Goal: Check status: Check status

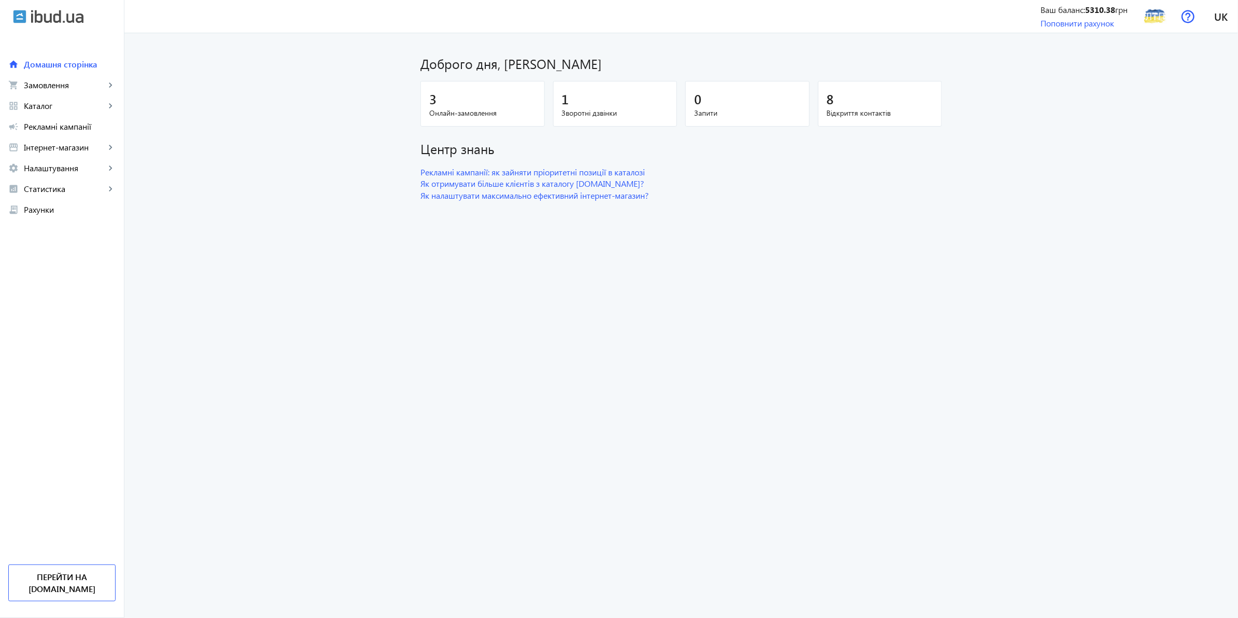
drag, startPoint x: 269, startPoint y: 439, endPoint x: 291, endPoint y: 411, distance: 36.1
click at [272, 430] on dashboard "Доброго дня, [PERSON_NAME] 3 Онлайн-замовлення 1 Зворотні дзвінки 0 Запити 8 Ві…" at bounding box center [681, 325] width 1114 height 584
click at [43, 73] on link "home Домашня сторінка" at bounding box center [62, 64] width 124 height 21
click at [45, 85] on span "Замовлення" at bounding box center [64, 85] width 81 height 10
click at [104, 108] on span "1" at bounding box center [109, 111] width 11 height 10
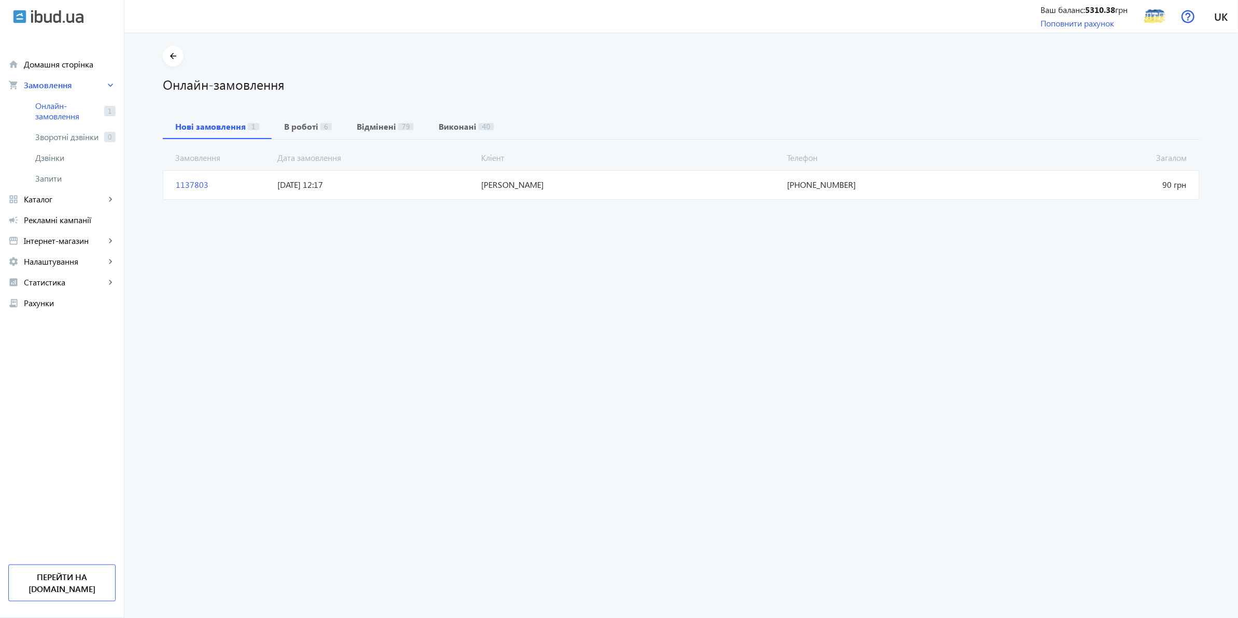
click at [449, 185] on span "[DATE] 12:17" at bounding box center [376, 184] width 204 height 11
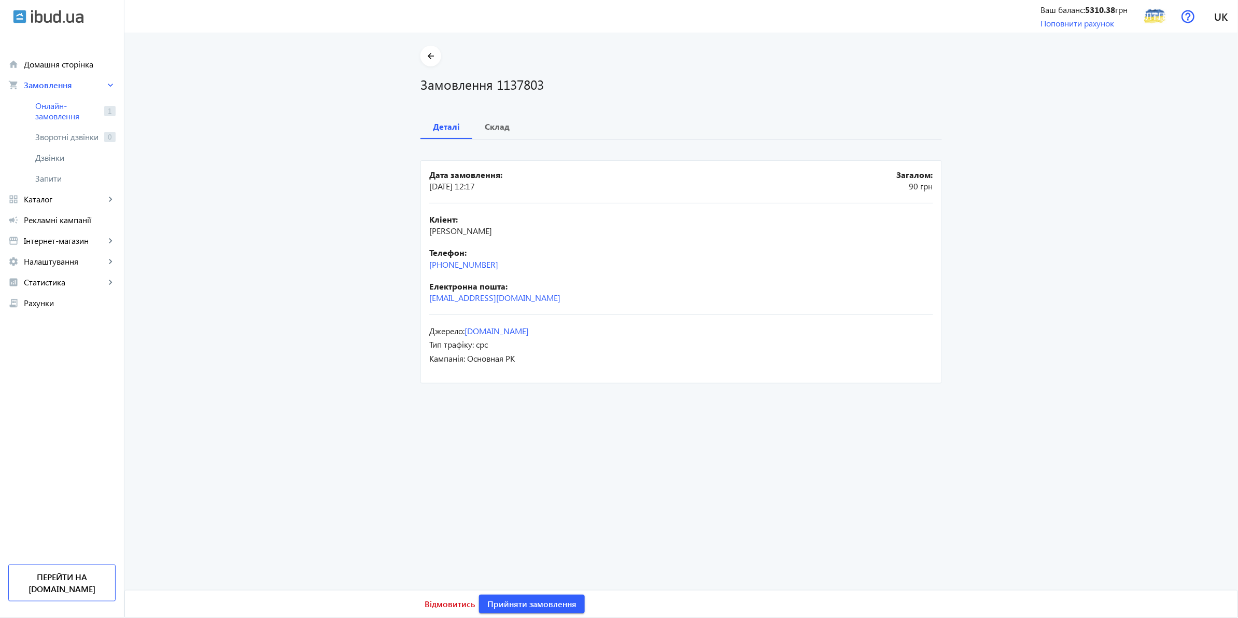
click at [142, 463] on order "arrow_back Замовлення 1137803 Деталі Склад Дата замовлення: [DATE] 12:17 Загало…" at bounding box center [681, 325] width 1114 height 584
click at [501, 118] on span "Склад" at bounding box center [497, 126] width 25 height 25
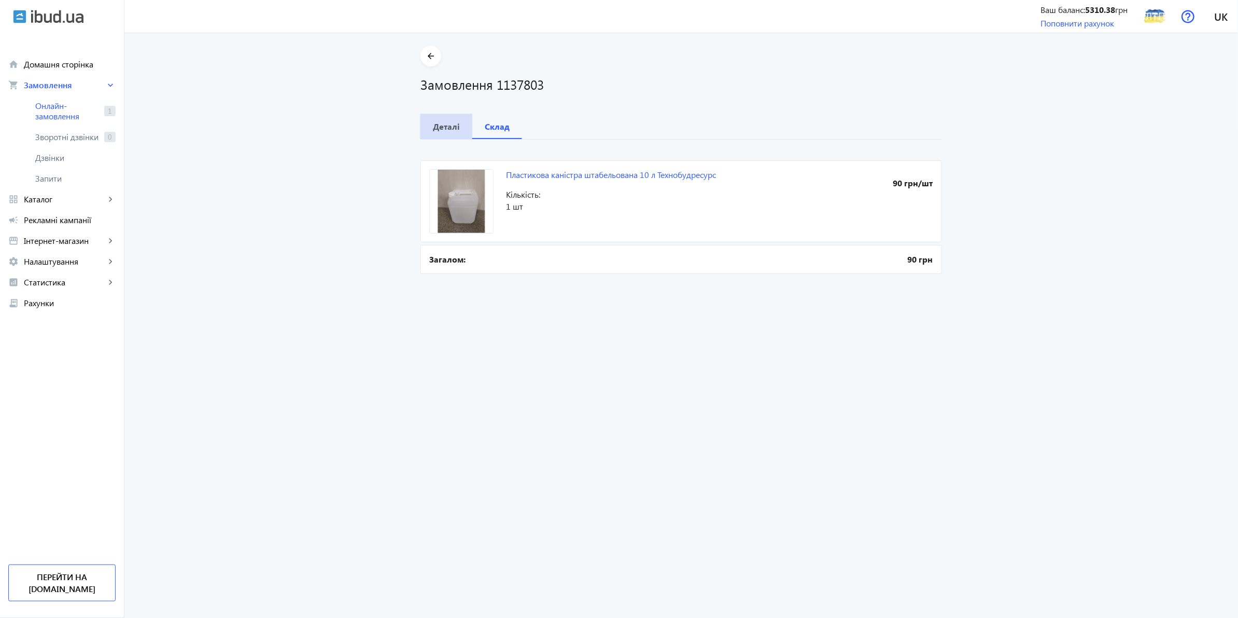
click at [450, 132] on span "Деталі" at bounding box center [446, 126] width 27 height 25
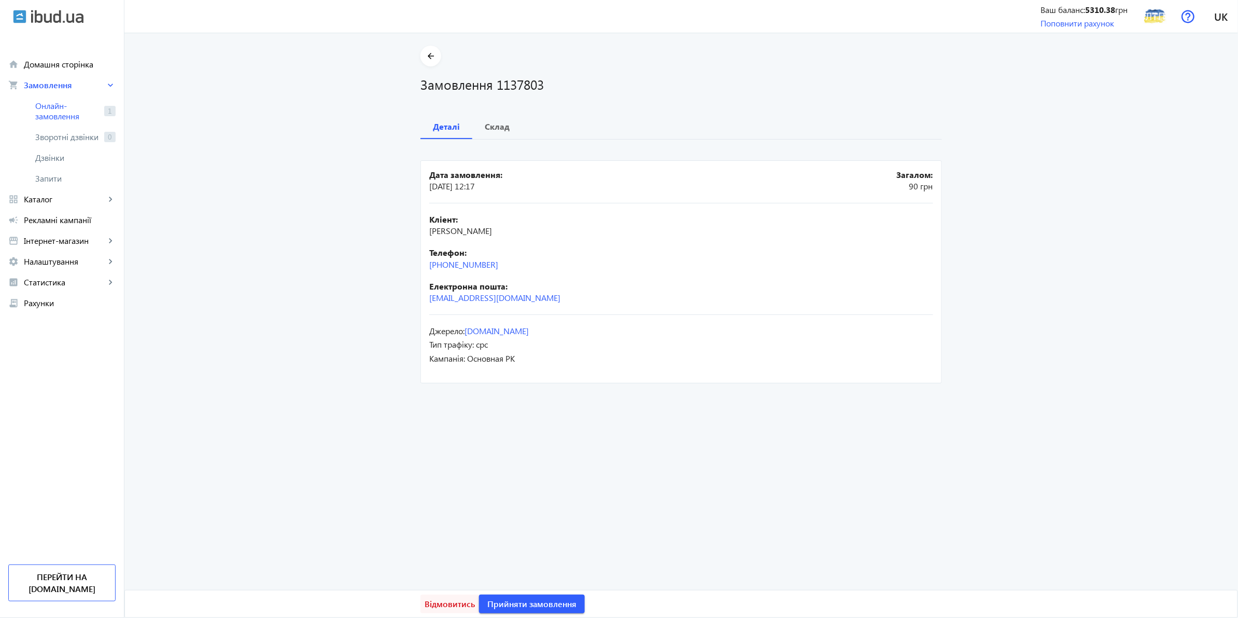
click at [441, 600] on span "Відмовитись" at bounding box center [450, 603] width 50 height 11
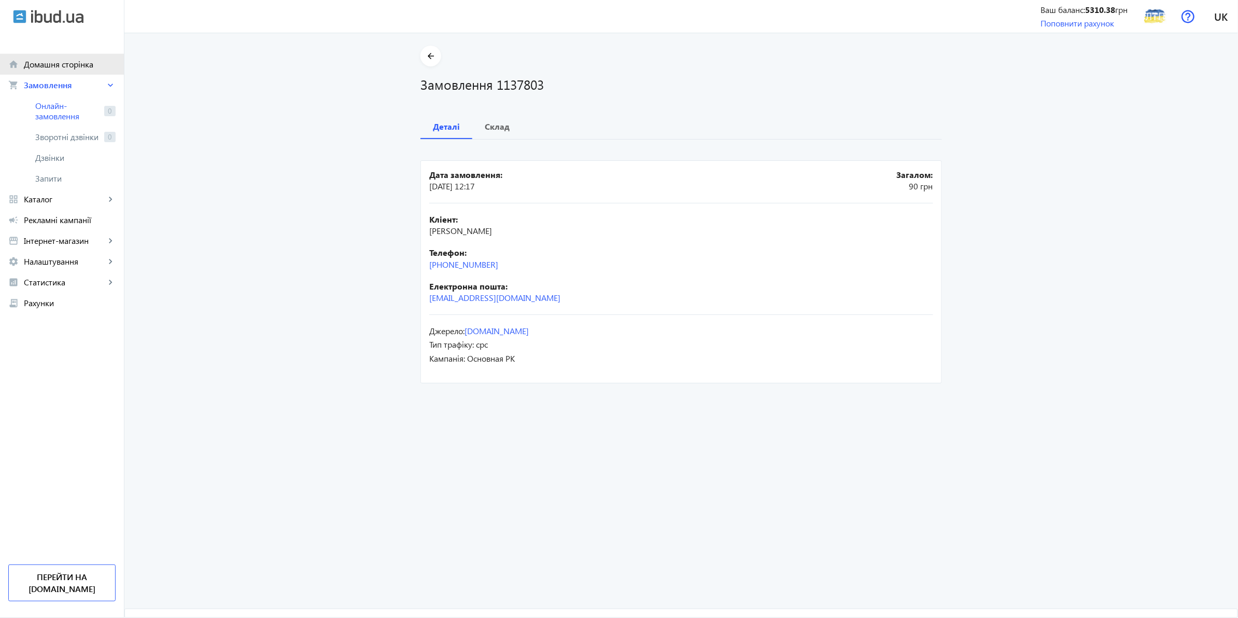
click at [64, 64] on span "Домашня сторінка" at bounding box center [70, 64] width 92 height 10
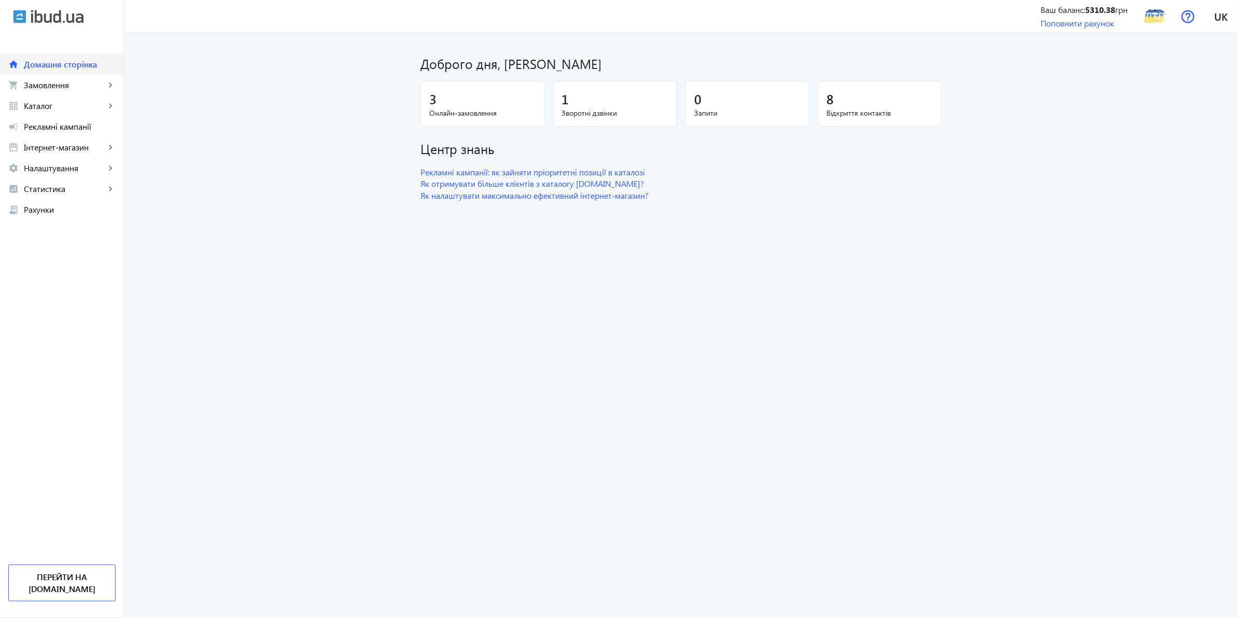
click at [69, 64] on span "Домашня сторінка" at bounding box center [70, 64] width 92 height 10
